Goal: Navigation & Orientation: Find specific page/section

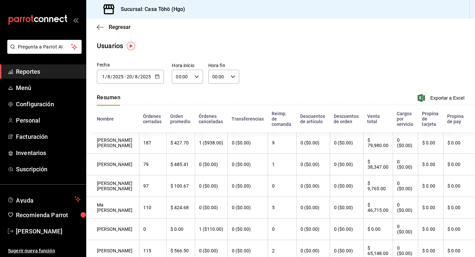
click at [25, 73] on span "Reportes" at bounding box center [48, 71] width 65 height 9
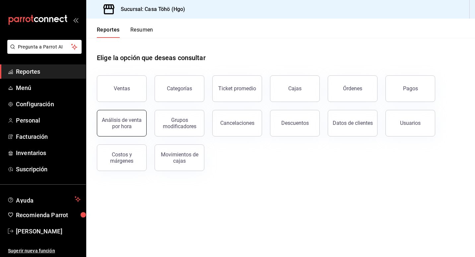
click at [126, 123] on div "Análisis de venta por hora" at bounding box center [121, 123] width 41 height 13
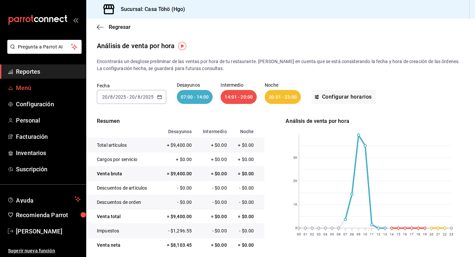
click at [36, 87] on span "Menú" at bounding box center [48, 87] width 65 height 9
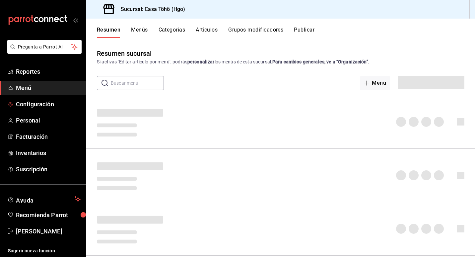
click at [38, 101] on span "Configuración" at bounding box center [48, 104] width 65 height 9
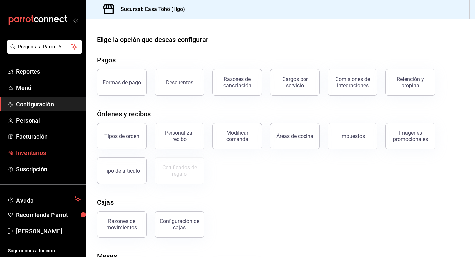
click at [39, 152] on span "Inventarios" at bounding box center [48, 152] width 65 height 9
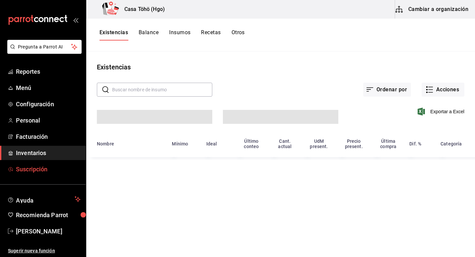
click at [40, 170] on span "Suscripción" at bounding box center [48, 169] width 65 height 9
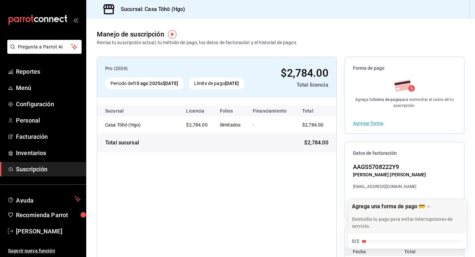
click at [290, 9] on div "Sucursal: Casa Töhö (Hgo)" at bounding box center [280, 9] width 389 height 19
click at [274, 185] on div "Pro (2024) Periodo del 10 ago 2025 al [DATE] Límite de pago [DATE] $2,784.00 To…" at bounding box center [217, 180] width 240 height 247
click at [35, 121] on span "Personal" at bounding box center [48, 120] width 65 height 9
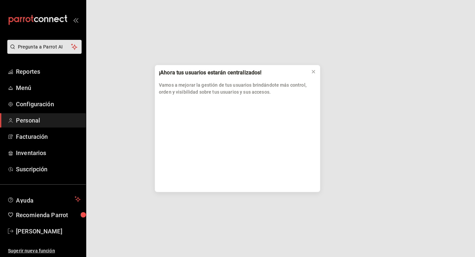
click at [35, 129] on div "¡Ahora tus usuarios estarán centralizados! Vamos a mejorar la gestión de tus us…" at bounding box center [237, 128] width 475 height 257
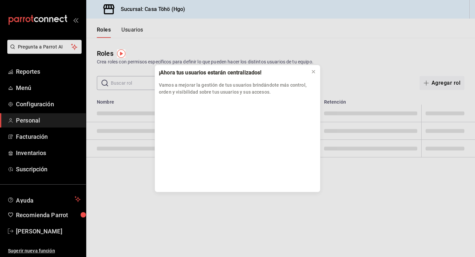
click at [35, 135] on div "¡Ahora tus usuarios estarán centralizados! Vamos a mejorar la gestión de tus us…" at bounding box center [237, 128] width 475 height 257
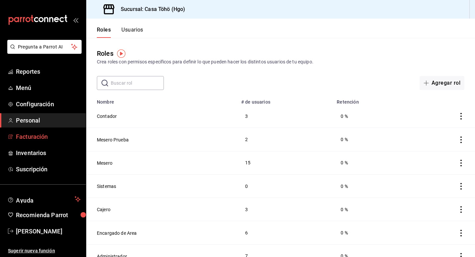
click at [38, 137] on span "Facturación" at bounding box center [48, 136] width 65 height 9
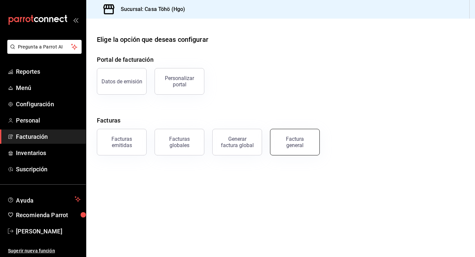
click at [297, 144] on div "Factura general" at bounding box center [294, 142] width 33 height 13
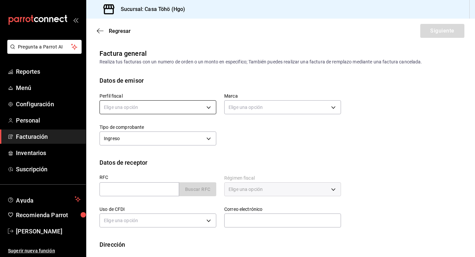
click at [162, 106] on body "Pregunta a Parrot AI Reportes Menú Configuración Personal Facturación Inventari…" at bounding box center [237, 128] width 475 height 257
click at [33, 137] on div at bounding box center [237, 128] width 475 height 257
